Goal: Information Seeking & Learning: Understand process/instructions

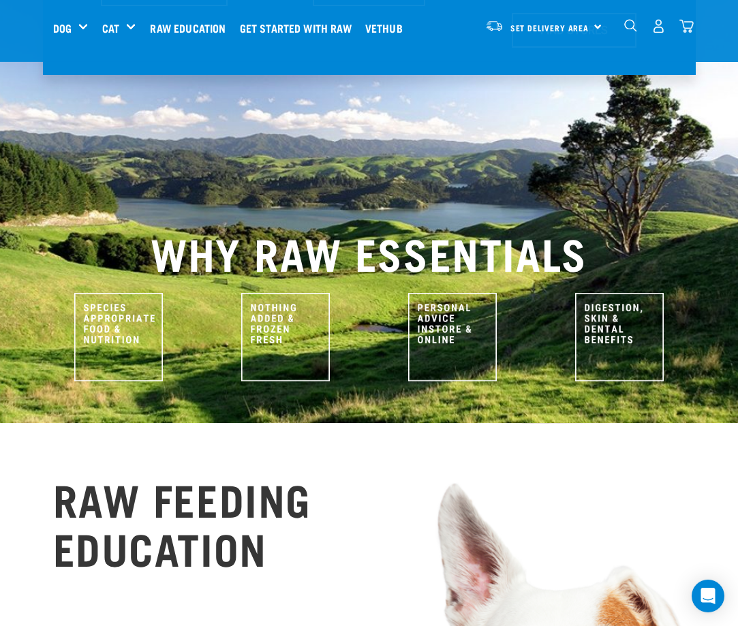
scroll to position [497, 0]
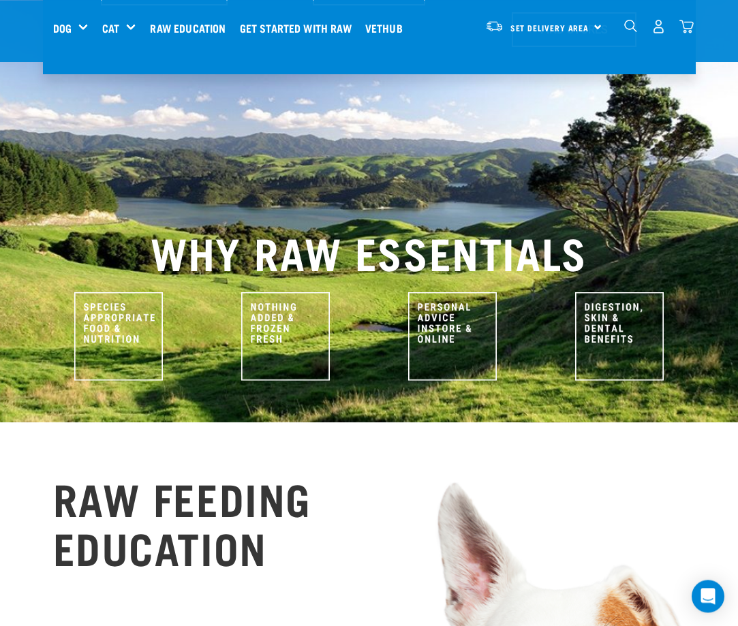
click at [108, 298] on img at bounding box center [118, 336] width 89 height 89
click at [106, 292] on img at bounding box center [118, 336] width 89 height 89
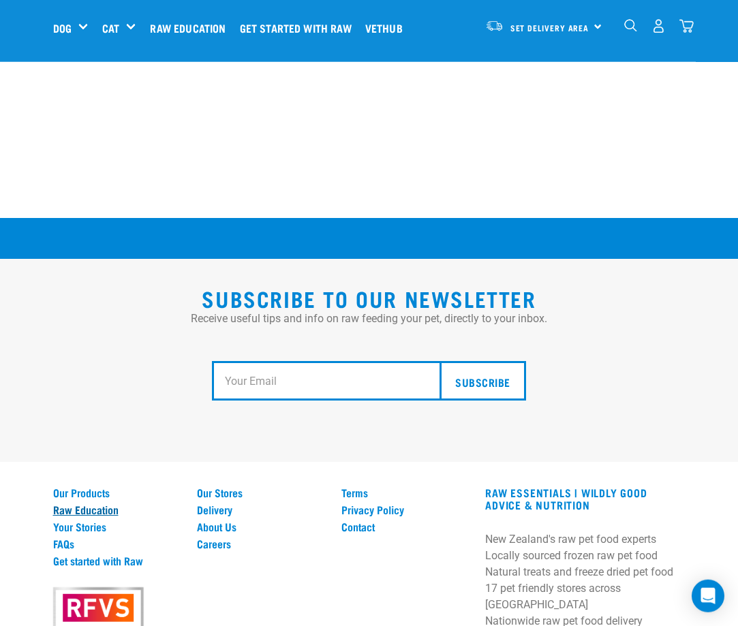
scroll to position [2257, 0]
click at [80, 516] on link "Raw Education" at bounding box center [117, 509] width 128 height 12
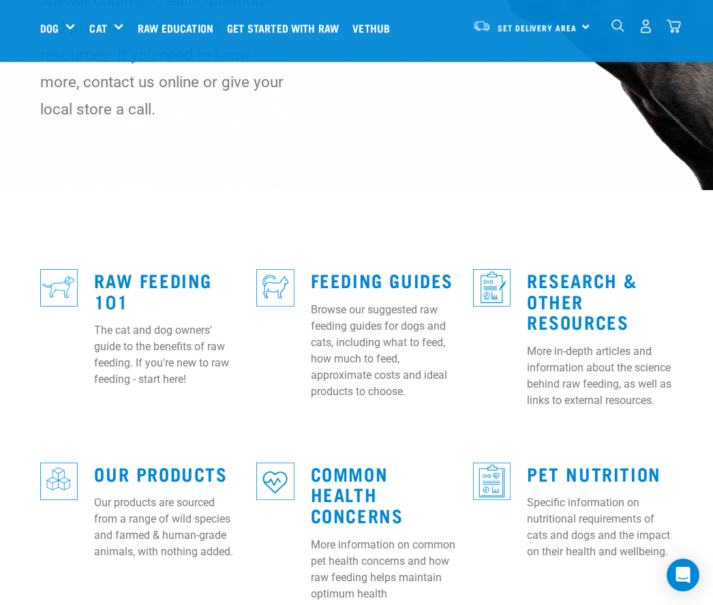
scroll to position [236, 0]
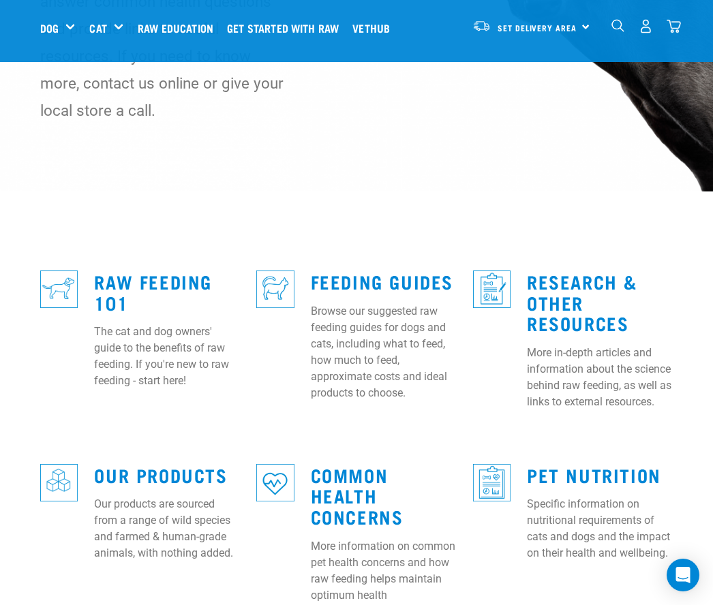
click at [330, 337] on p "Browse our suggested raw feeding guides for dogs and cats, including what to fe…" at bounding box center [384, 352] width 146 height 98
click at [323, 303] on p "Browse our suggested raw feeding guides for dogs and cats, including what to fe…" at bounding box center [384, 352] width 146 height 98
click at [271, 270] on img at bounding box center [274, 288] width 37 height 37
click at [336, 308] on p "Browse our suggested raw feeding guides for dogs and cats, including what to fe…" at bounding box center [384, 352] width 146 height 98
click at [341, 308] on p "Browse our suggested raw feeding guides for dogs and cats, including what to fe…" at bounding box center [384, 352] width 146 height 98
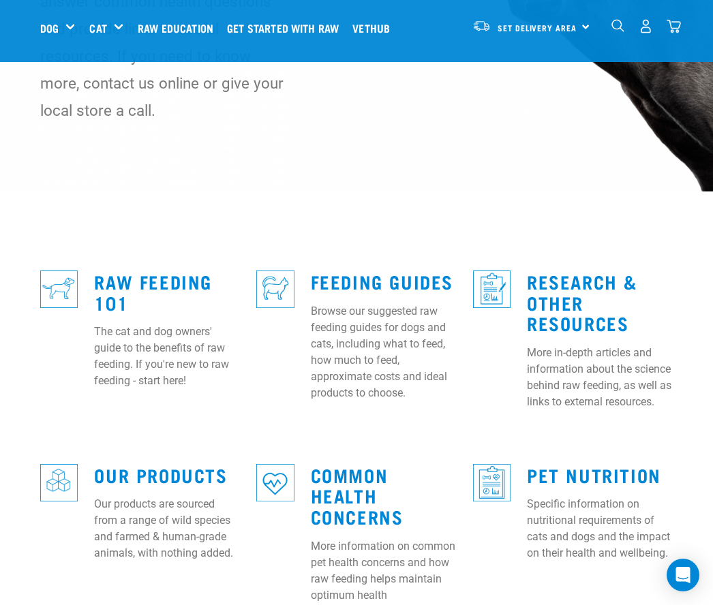
click at [351, 319] on p "Browse our suggested raw feeding guides for dogs and cats, including what to fe…" at bounding box center [384, 352] width 146 height 98
click at [311, 303] on p "Browse our suggested raw feeding guides for dogs and cats, including what to fe…" at bounding box center [384, 352] width 146 height 98
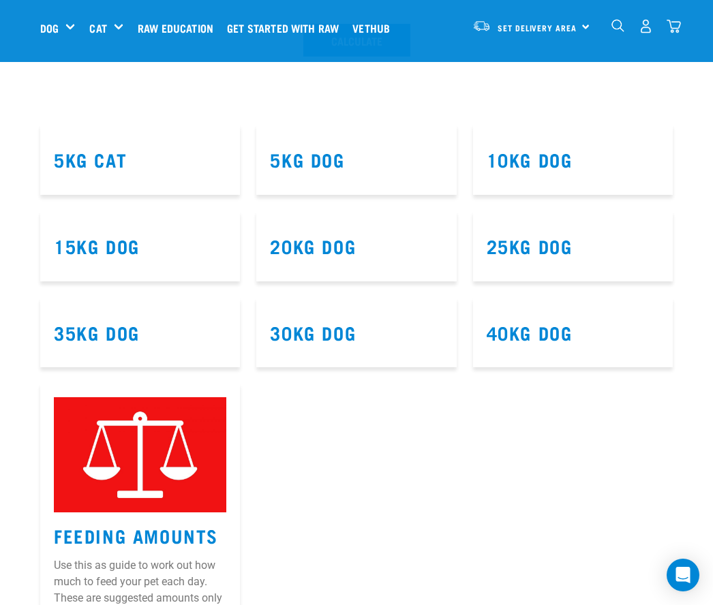
scroll to position [728, 0]
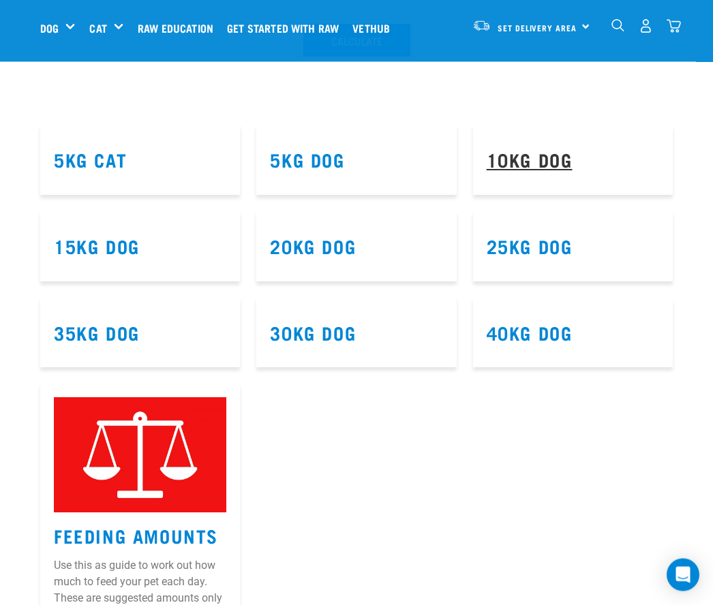
click at [523, 165] on link "10kg Dog" at bounding box center [529, 160] width 86 height 10
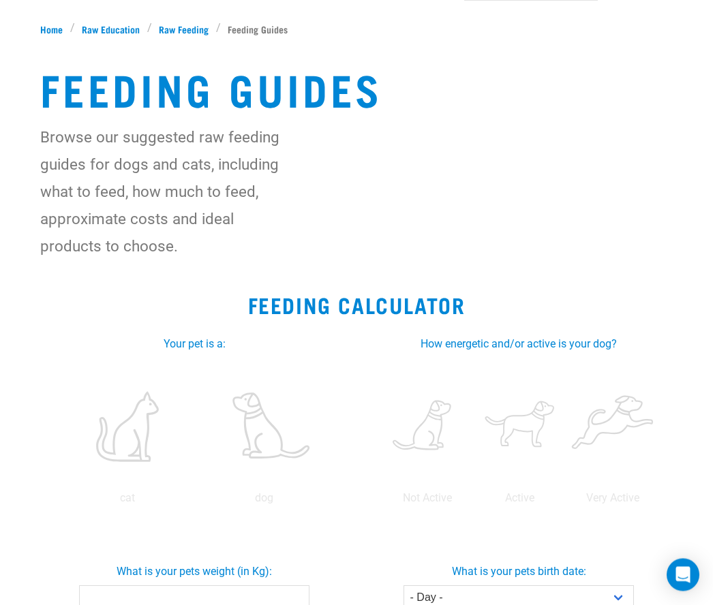
scroll to position [10, 0]
